Goal: Task Accomplishment & Management: Manage account settings

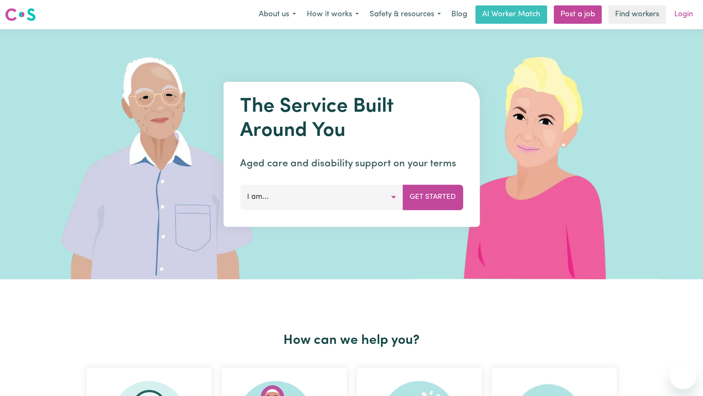
click at [697, 13] on link "Login" at bounding box center [683, 14] width 29 height 18
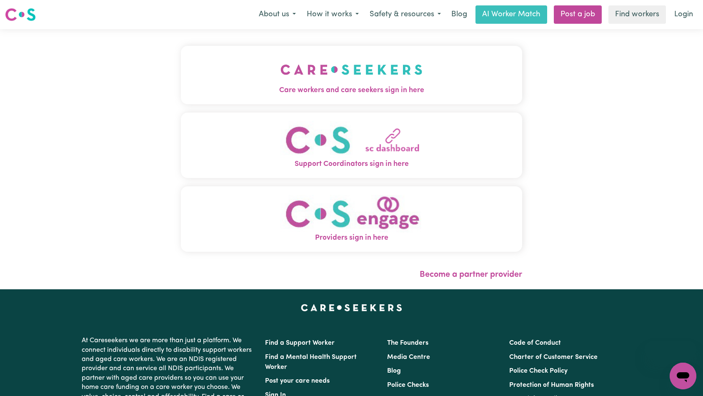
click at [181, 90] on span "Care workers and care seekers sign in here" at bounding box center [352, 90] width 342 height 11
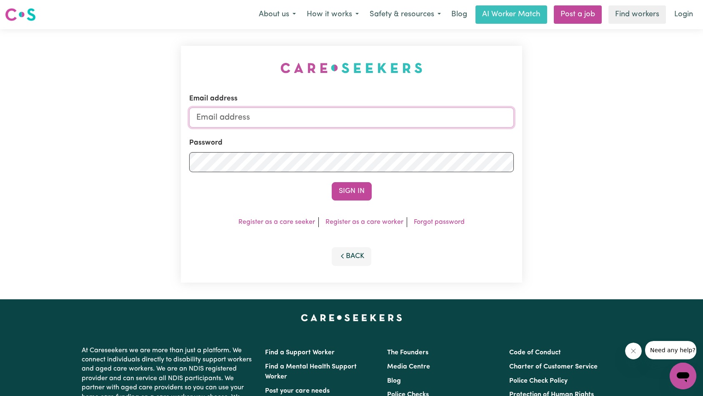
click at [302, 122] on input "Email address" at bounding box center [351, 117] width 325 height 20
type input "superuser~[EMAIL_ADDRESS][DOMAIN_NAME]"
click at [352, 197] on button "Sign In" at bounding box center [352, 191] width 40 height 18
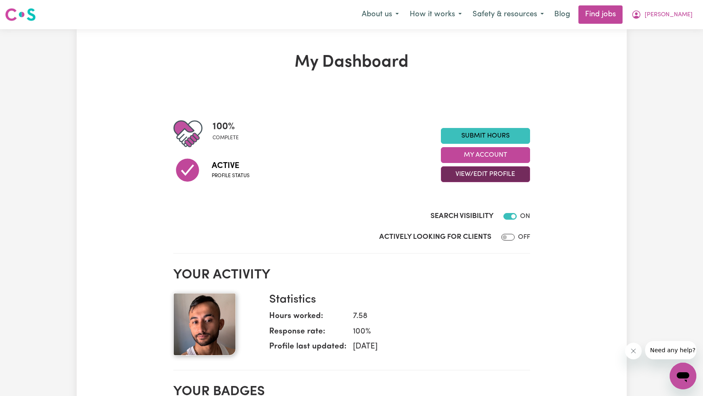
click at [475, 177] on button "View/Edit Profile" at bounding box center [485, 174] width 89 height 16
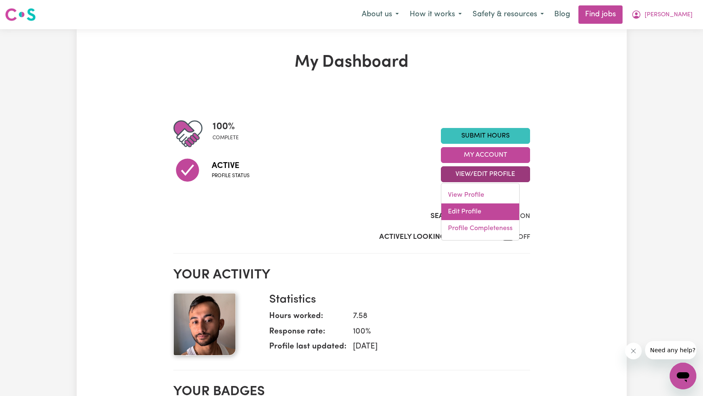
drag, startPoint x: 474, startPoint y: 181, endPoint x: 469, endPoint y: 210, distance: 29.6
click at [469, 210] on link "Edit Profile" at bounding box center [480, 211] width 78 height 17
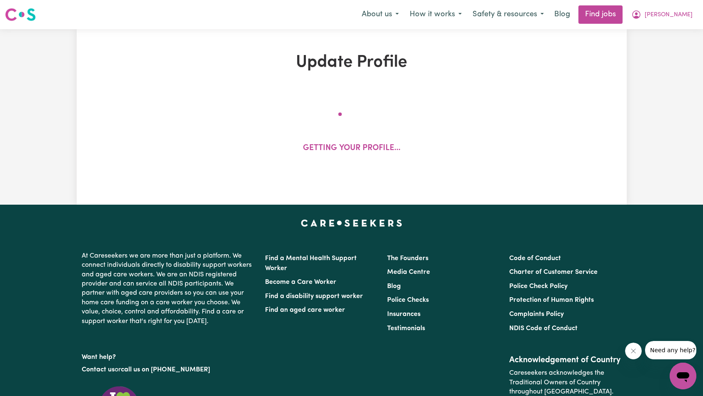
select select "[DEMOGRAPHIC_DATA]"
select select "[DEMOGRAPHIC_DATA] Work Visa"
select select "Studying a healthcare related degree or qualification"
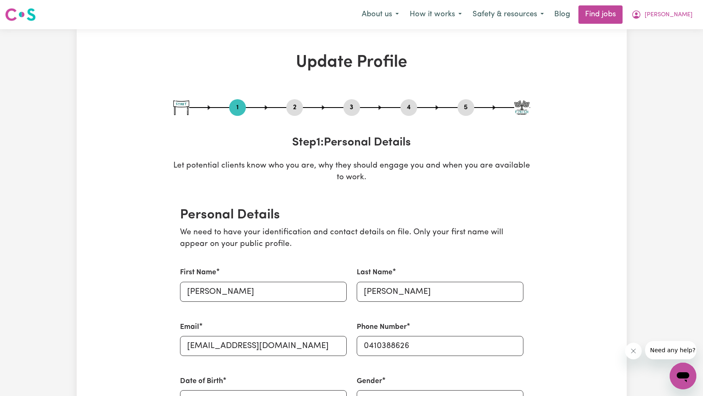
click at [468, 115] on div "5" at bounding box center [465, 107] width 17 height 17
click at [468, 112] on button "5" at bounding box center [465, 107] width 17 height 11
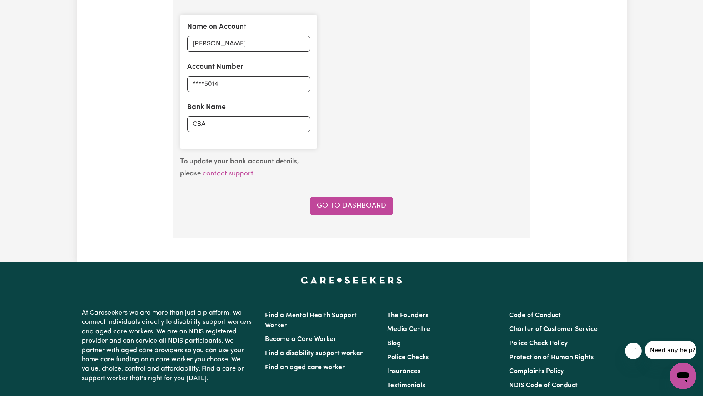
scroll to position [556, 0]
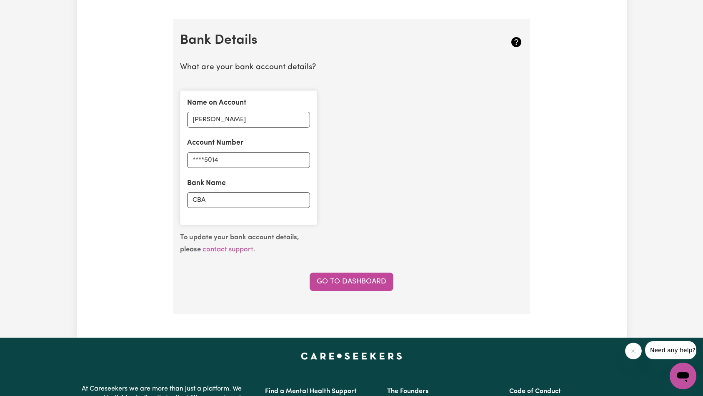
click at [477, 119] on div "Name on Account [PERSON_NAME] Account Number ****5014 Bank Name CBA" at bounding box center [351, 158] width 353 height 148
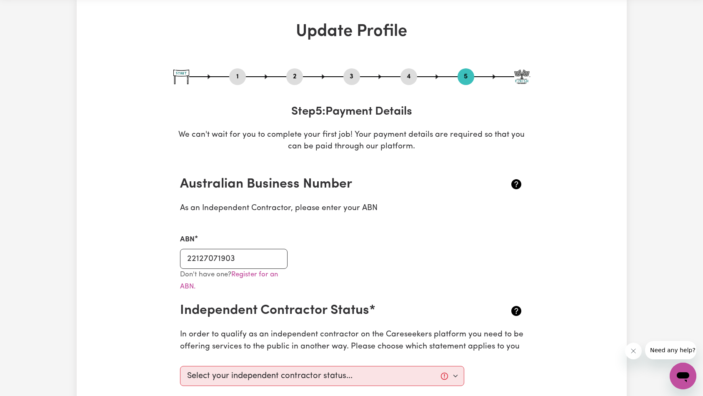
scroll to position [0, 0]
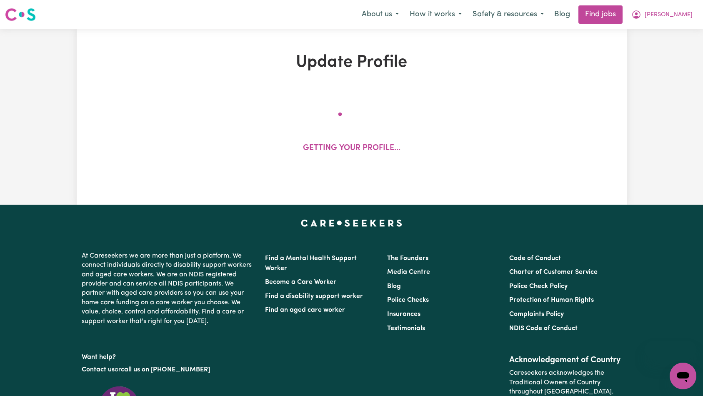
select select "[DEMOGRAPHIC_DATA]"
select select "[DEMOGRAPHIC_DATA] Work Visa"
select select "Studying a healthcare related degree or qualification"
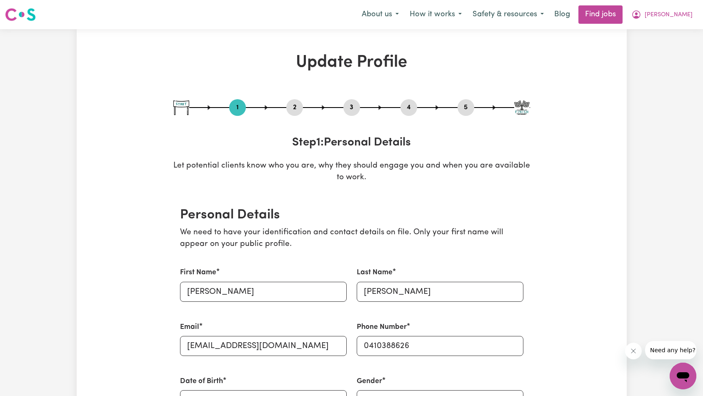
click at [466, 113] on div "5" at bounding box center [465, 107] width 17 height 17
click at [465, 111] on button "5" at bounding box center [465, 107] width 17 height 11
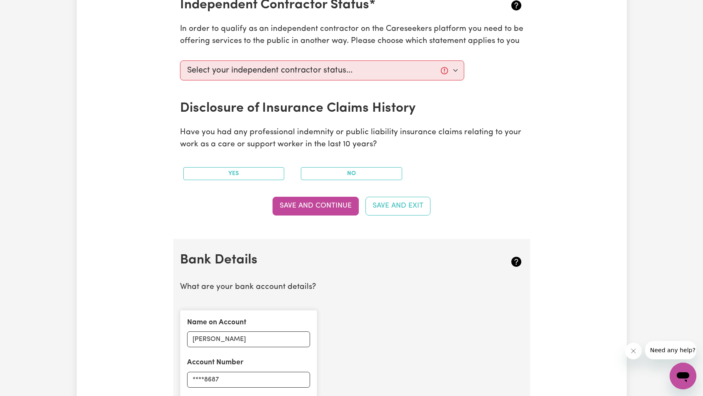
scroll to position [513, 0]
